Goal: Check status: Check status

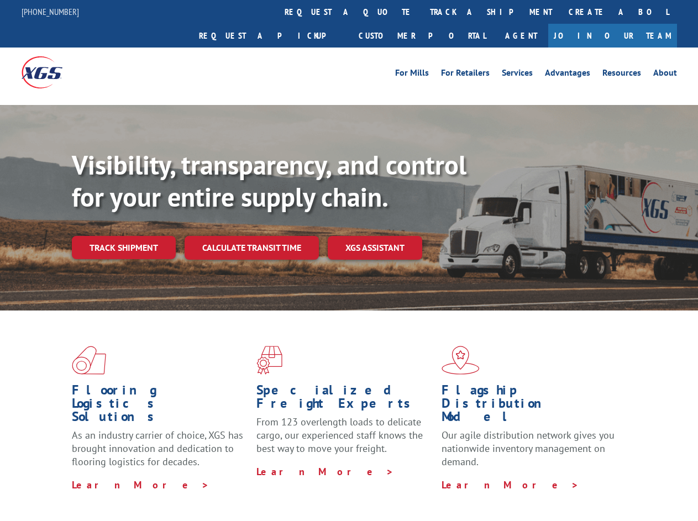
click at [349, 260] on div "Visibility, transparency, and control for your entire supply chain. Track shipm…" at bounding box center [385, 226] width 627 height 154
click at [422, 12] on link "track a shipment" at bounding box center [491, 12] width 139 height 24
click at [0, 0] on div "Track Shipment Enter your information below to track your shipment(s). Select c…" at bounding box center [0, 0] width 0 height 0
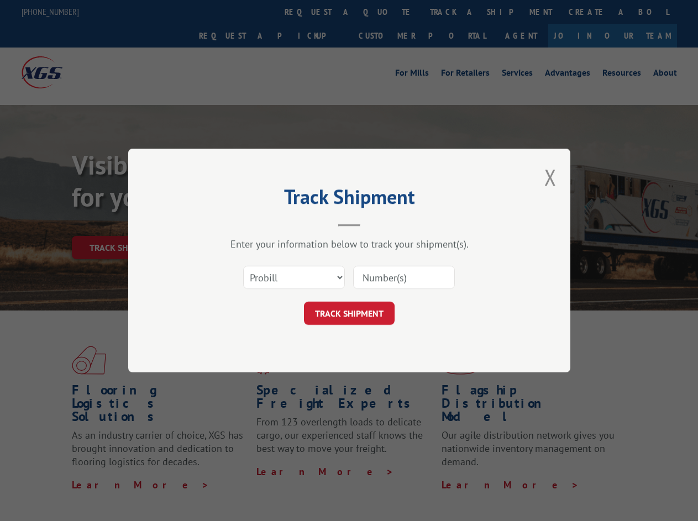
click at [455, 12] on div "Track Shipment Enter your information below to track your shipment(s). Select c…" at bounding box center [349, 260] width 698 height 521
click at [123, 223] on div "Track Shipment Enter your information below to track your shipment(s). Select c…" at bounding box center [349, 260] width 698 height 521
click at [251, 223] on header "Track Shipment" at bounding box center [350, 208] width 332 height 38
click at [375, 223] on header "Track Shipment" at bounding box center [350, 208] width 332 height 38
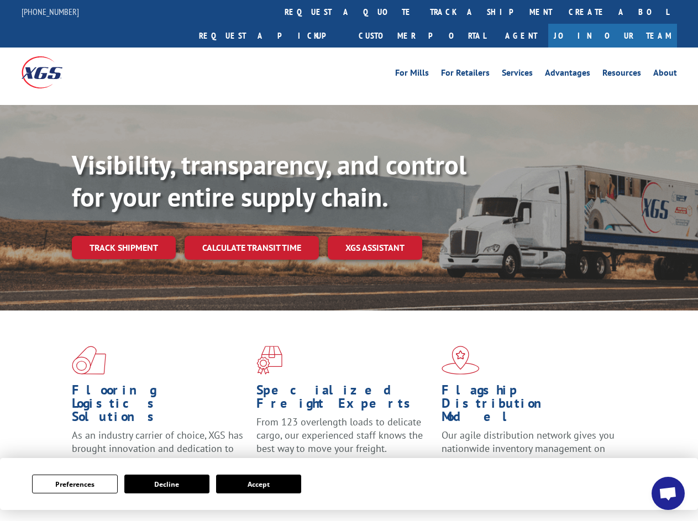
click at [349, 260] on div "Visibility, transparency, and control for your entire supply chain. Track shipm…" at bounding box center [385, 226] width 627 height 154
click at [75, 484] on button "Preferences" at bounding box center [74, 484] width 85 height 19
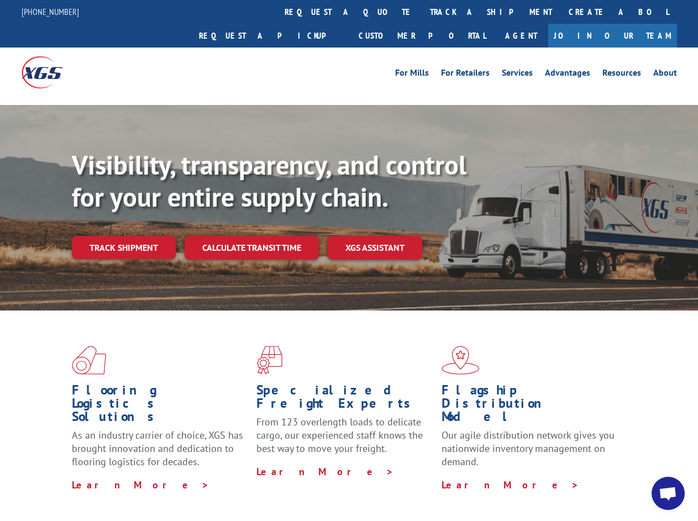
click at [167, 484] on div "Flooring Logistics Solutions As an industry carrier of choice, XGS has brought …" at bounding box center [349, 422] width 698 height 222
click at [259, 484] on div "Flooring Logistics Solutions As an industry carrier of choice, XGS has brought …" at bounding box center [349, 422] width 698 height 222
click at [349, 260] on div "Visibility, transparency, and control for your entire supply chain. Track shipm…" at bounding box center [385, 226] width 627 height 154
